Goal: Find specific page/section: Find specific page/section

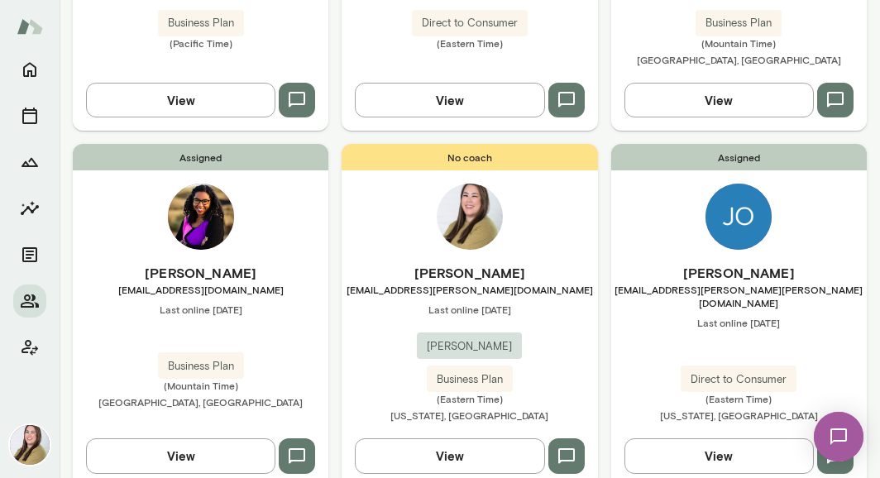
scroll to position [1443, 0]
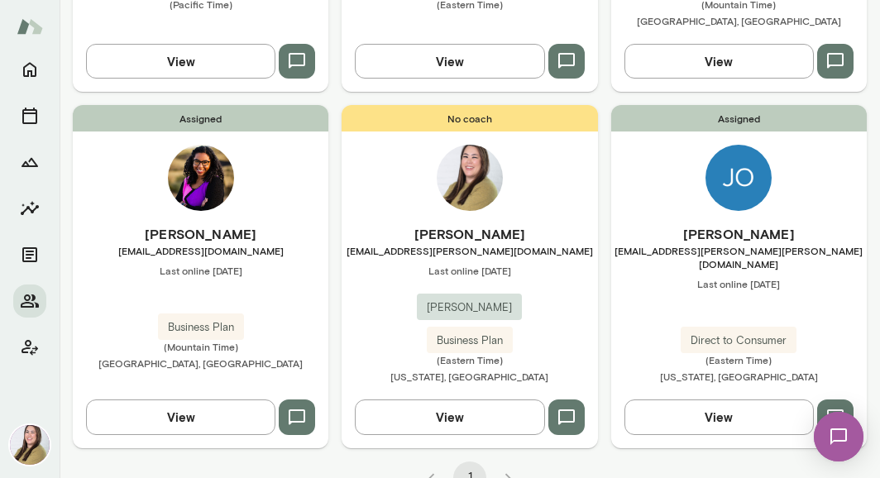
click at [396, 183] on div "No coach [PERSON_NAME] [PERSON_NAME][EMAIL_ADDRESS][PERSON_NAME][DOMAIN_NAME] L…" at bounding box center [470, 276] width 256 height 342
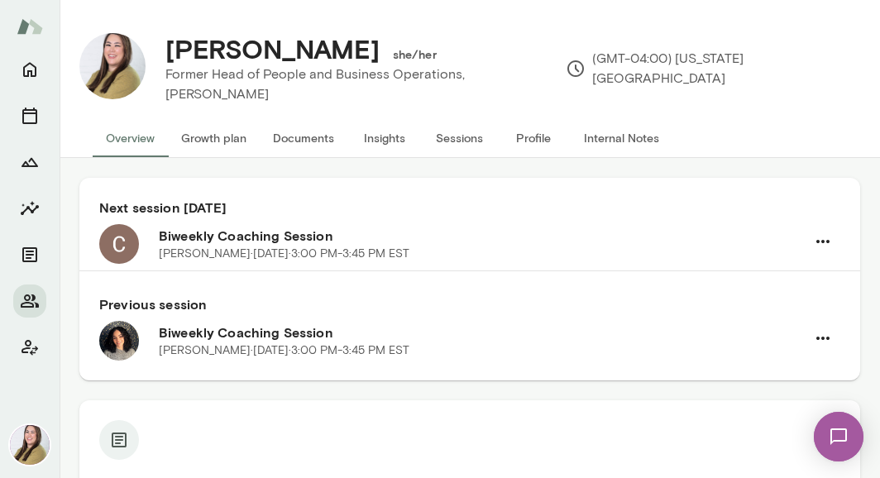
click at [632, 134] on button "Internal Notes" at bounding box center [622, 137] width 102 height 40
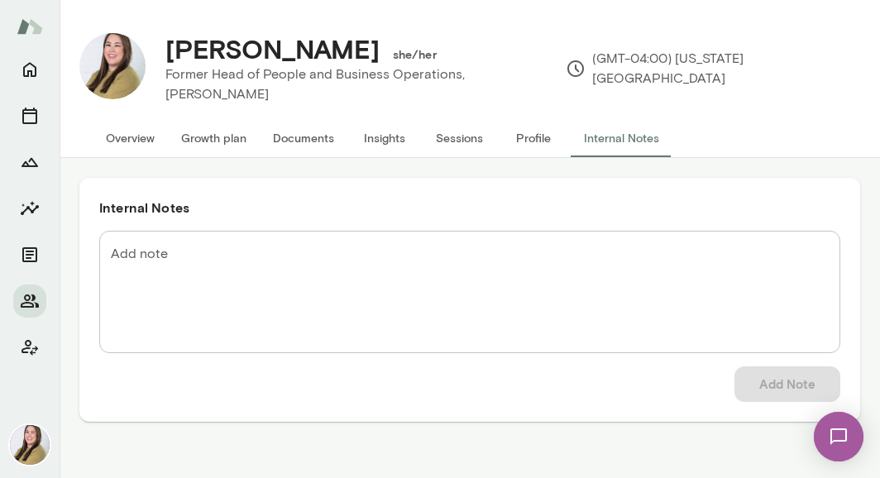
click at [544, 136] on button "Profile" at bounding box center [533, 137] width 74 height 40
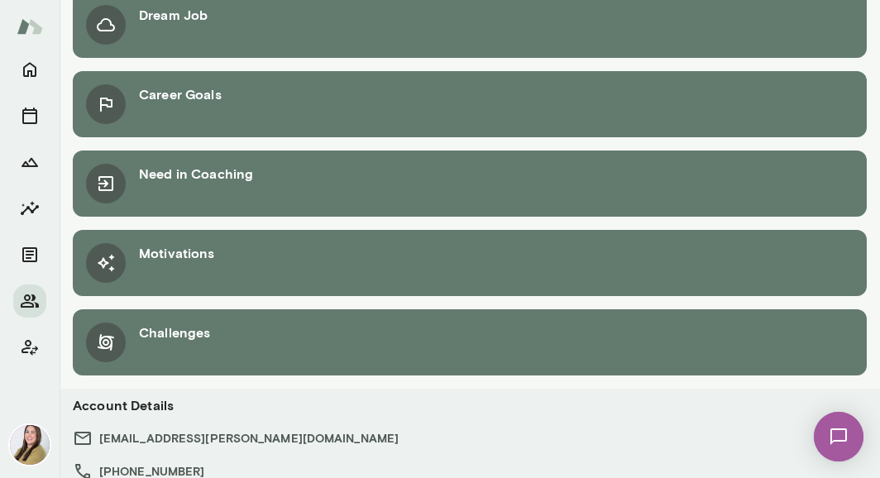
scroll to position [874, 0]
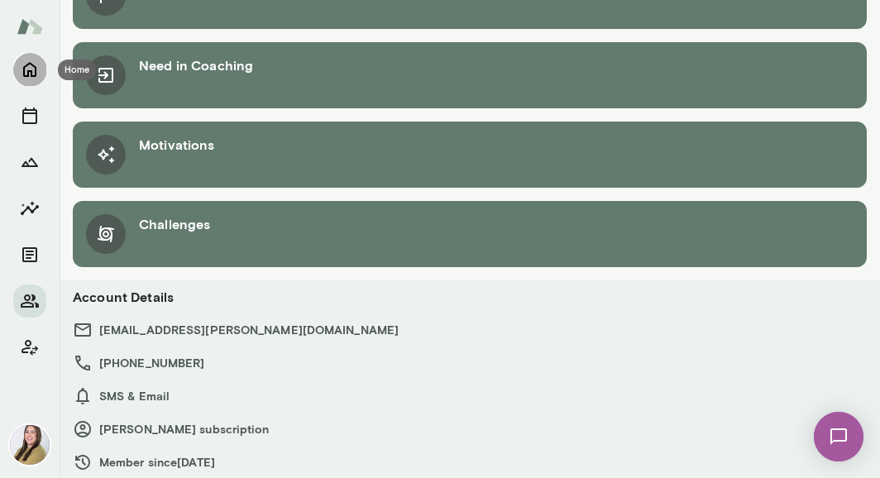
click at [21, 72] on icon "Home" at bounding box center [30, 70] width 20 height 20
